Goal: Transaction & Acquisition: Purchase product/service

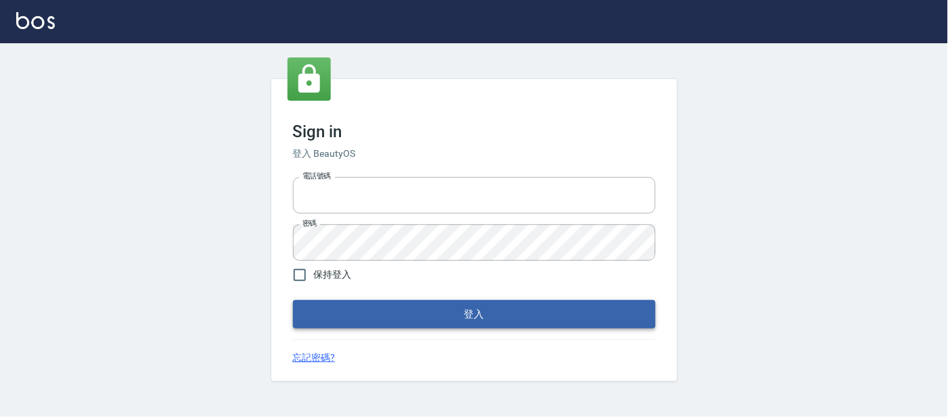
type input "25866822"
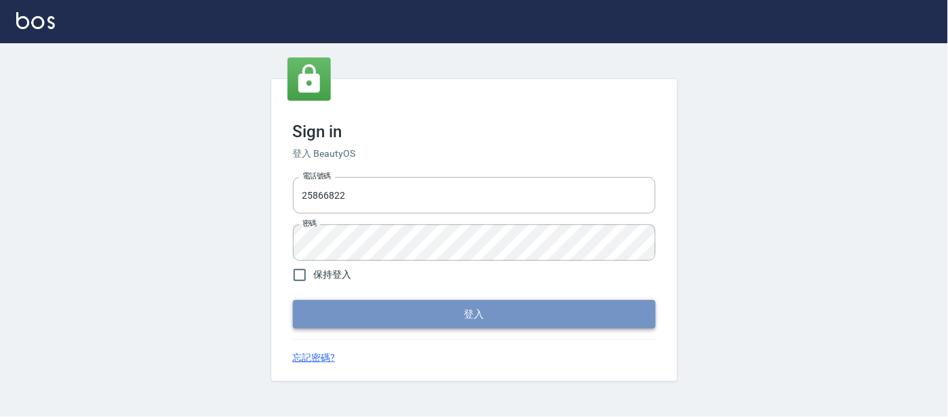
click at [469, 319] on button "登入" at bounding box center [474, 314] width 363 height 28
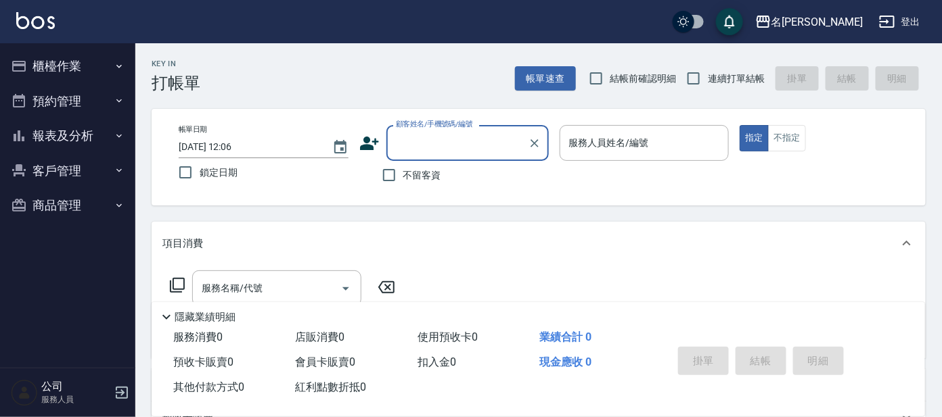
click at [444, 157] on div "顧客姓名/手機號碼/編號" at bounding box center [467, 143] width 162 height 36
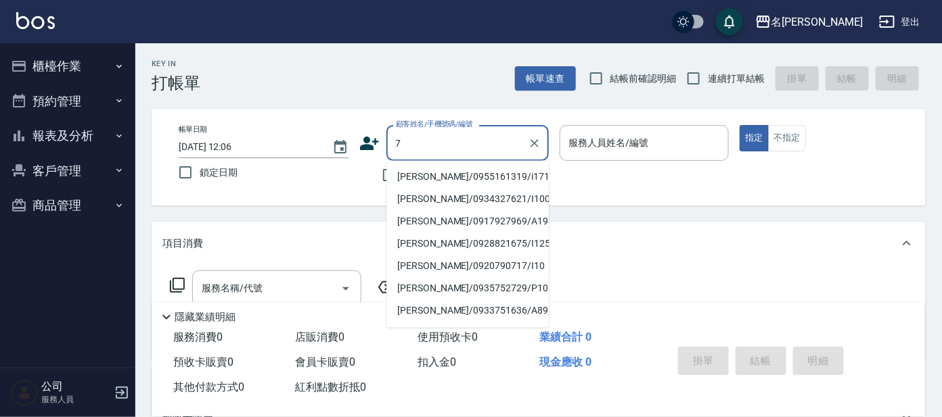
click at [392, 140] on input "7" at bounding box center [457, 143] width 130 height 24
click at [410, 175] on li "[PERSON_NAME]/0939176696/I7" at bounding box center [467, 177] width 162 height 22
type input "[PERSON_NAME]/0939176696/I7"
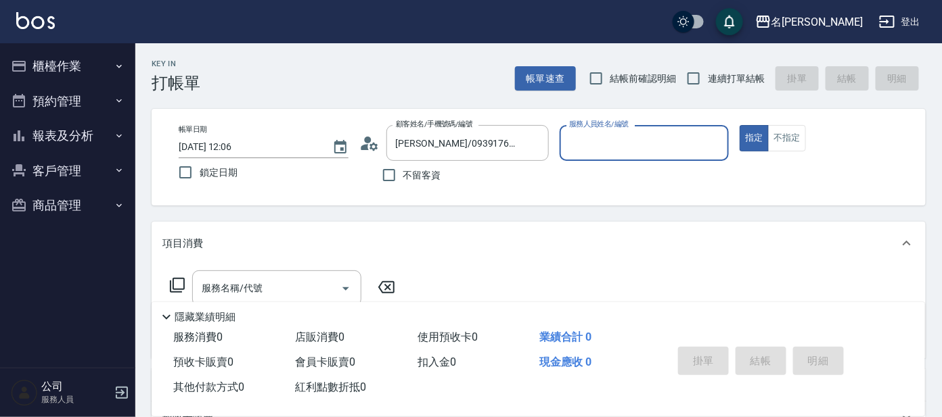
type input "Ada-9"
click at [175, 283] on icon at bounding box center [177, 285] width 16 height 16
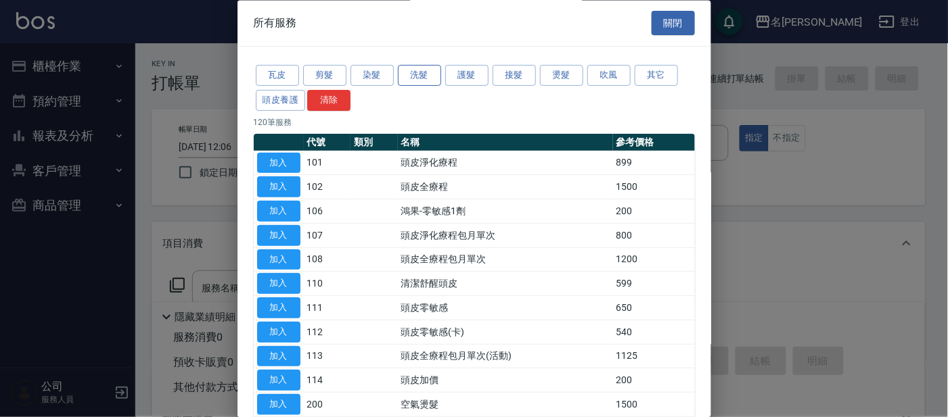
click at [417, 74] on button "洗髮" at bounding box center [419, 76] width 43 height 21
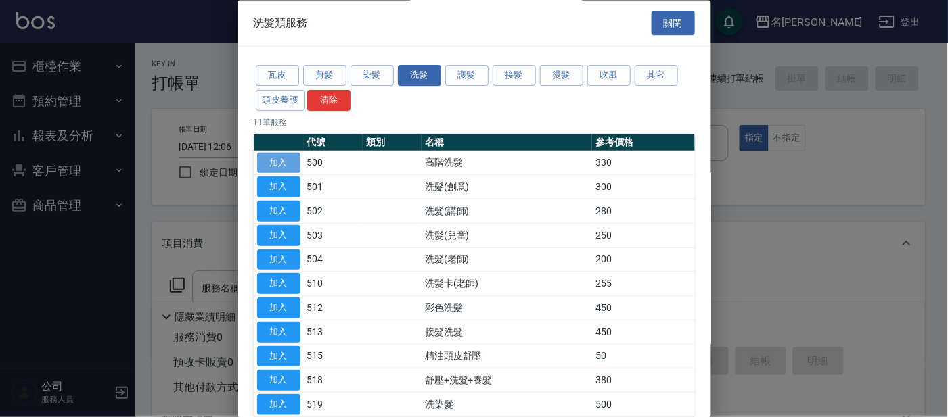
click at [290, 162] on button "加入" at bounding box center [278, 163] width 43 height 21
type input "高階洗髮(500)"
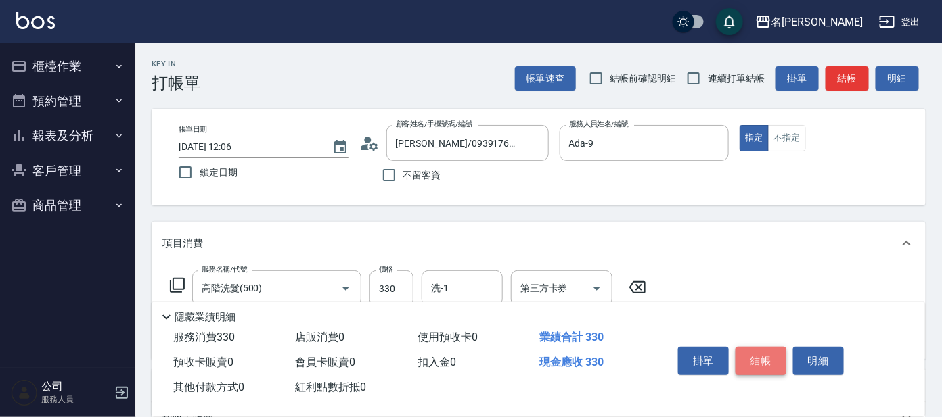
click at [771, 363] on button "結帳" at bounding box center [761, 361] width 51 height 28
